Goal: Find specific page/section: Find specific page/section

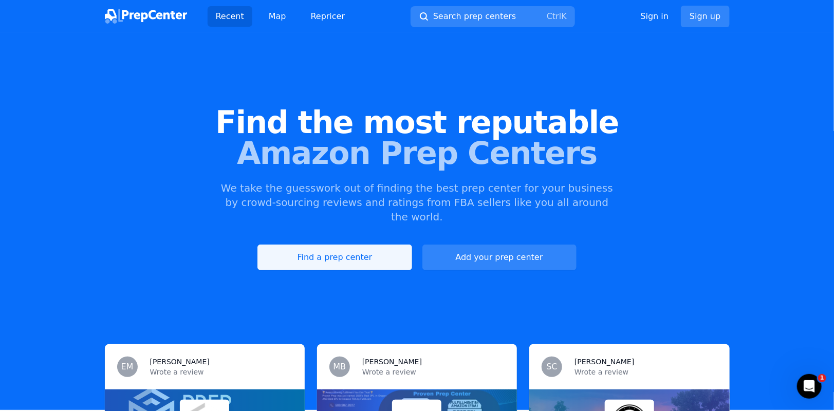
click at [356, 249] on link "Find a prep center" at bounding box center [335, 258] width 154 height 26
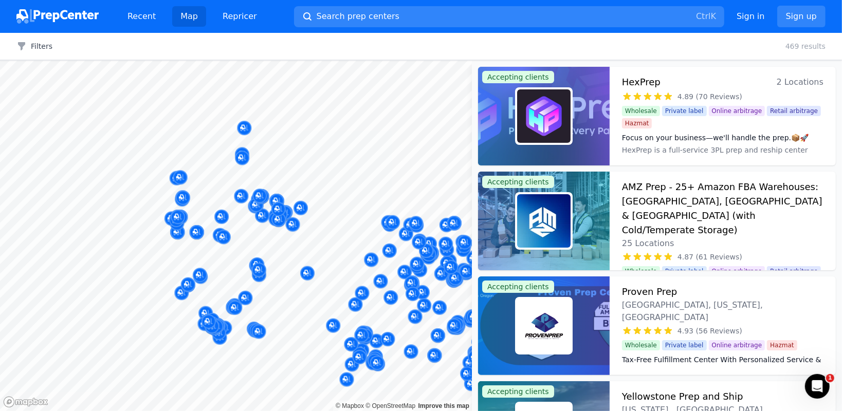
click at [356, 61] on div at bounding box center [236, 61] width 472 height 0
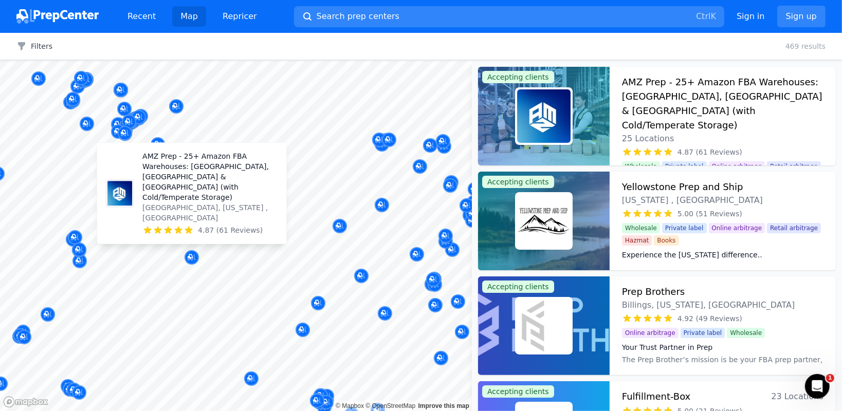
click at [202, 198] on p "AMZ Prep - 25+ Amazon FBA Warehouses: [GEOGRAPHIC_DATA], [GEOGRAPHIC_DATA] & [G…" at bounding box center [210, 176] width 136 height 51
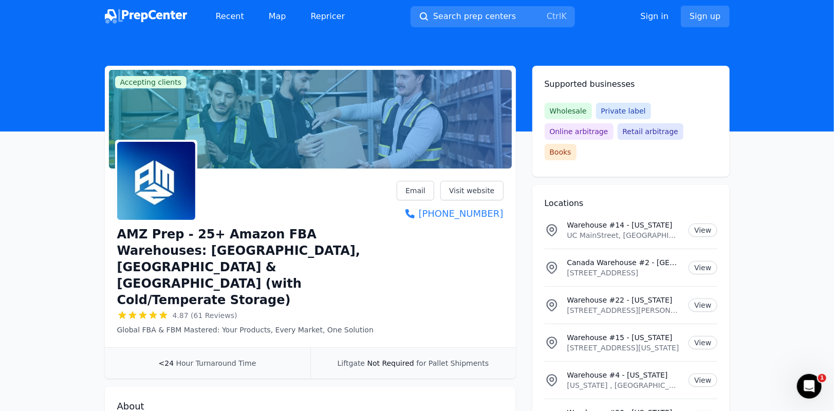
scroll to position [51, 0]
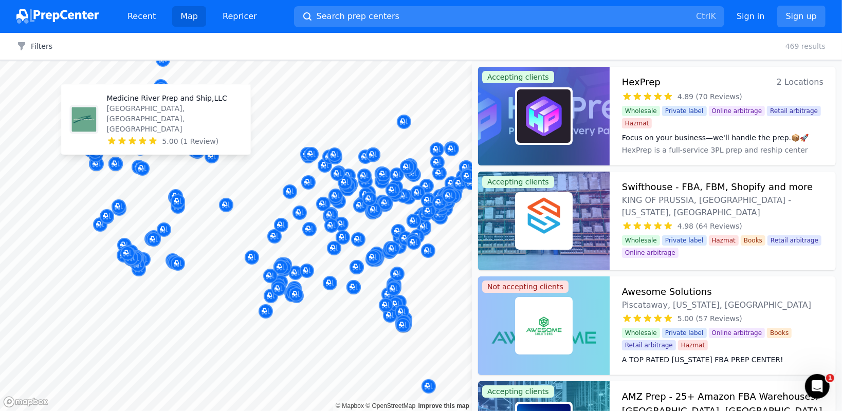
click at [156, 107] on body "Recent Map Repricer Search prep centers Ctrl K Open main menu Sign in Sign up F…" at bounding box center [421, 205] width 842 height 411
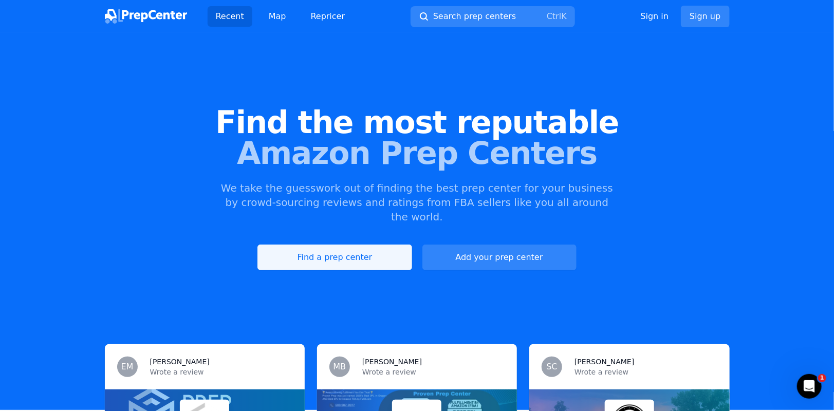
click at [329, 245] on link "Find a prep center" at bounding box center [335, 258] width 154 height 26
